Goal: Information Seeking & Learning: Learn about a topic

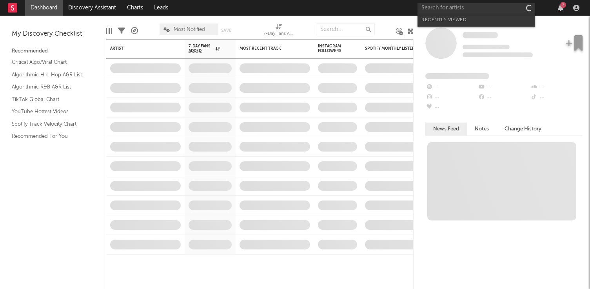
click at [499, 9] on input "text" at bounding box center [477, 8] width 118 height 10
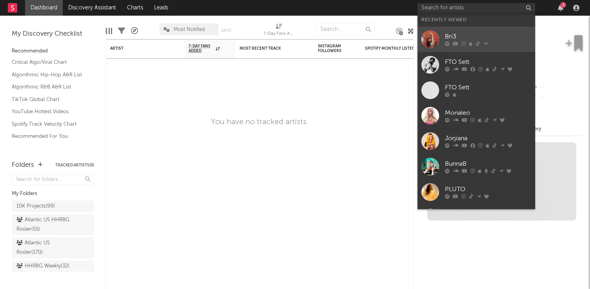
click at [489, 36] on div "Bri3" at bounding box center [488, 36] width 86 height 9
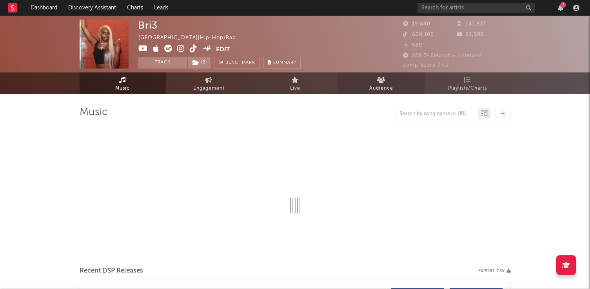
select select "6m"
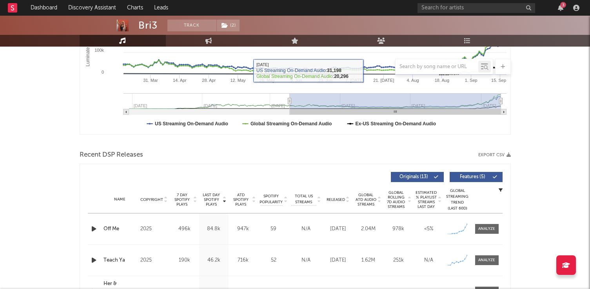
scroll to position [179, 0]
